Goal: Task Accomplishment & Management: Manage account settings

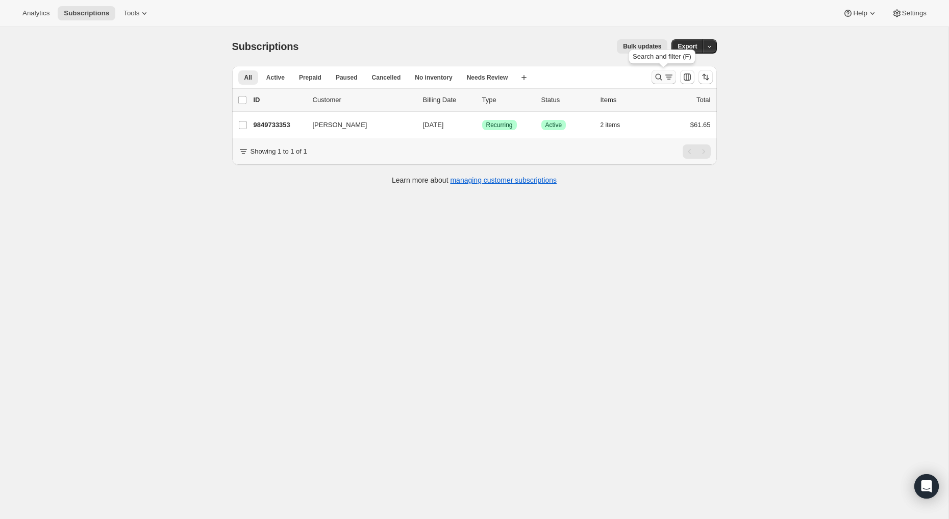
click at [660, 80] on icon "Search and filter results" at bounding box center [659, 77] width 10 height 10
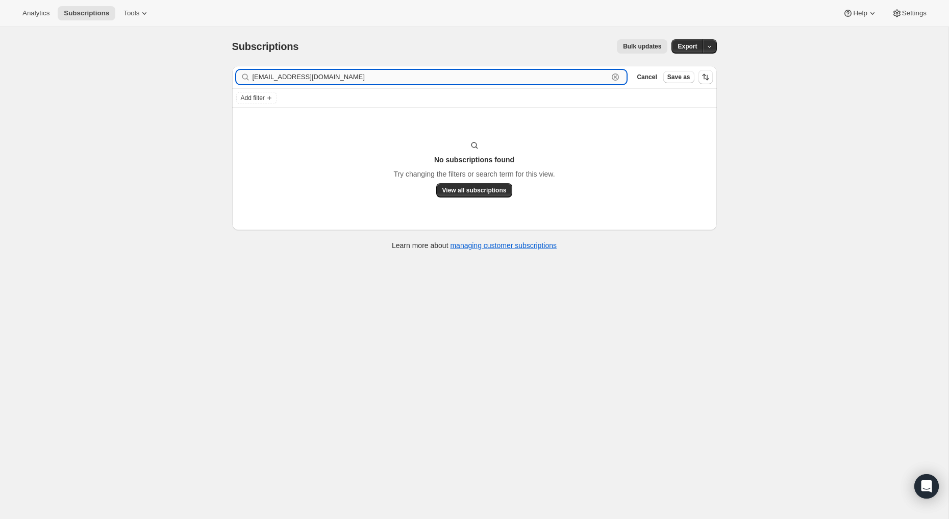
click at [275, 83] on input "[EMAIL_ADDRESS][DOMAIN_NAME]" at bounding box center [431, 77] width 356 height 14
paste input "[PERSON_NAME] Pawletko-[PERSON_NAME]"
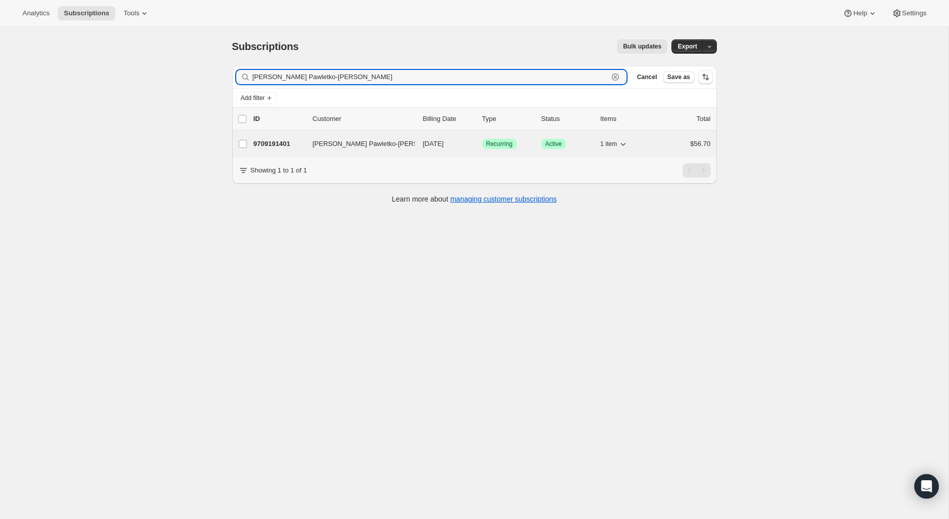
type input "[PERSON_NAME] Pawletko-[PERSON_NAME]"
click at [309, 140] on div "9709191401 [PERSON_NAME]-[PERSON_NAME] [DATE] Success Recurring Success Active …" at bounding box center [482, 144] width 457 height 14
